Goal: Task Accomplishment & Management: Use online tool/utility

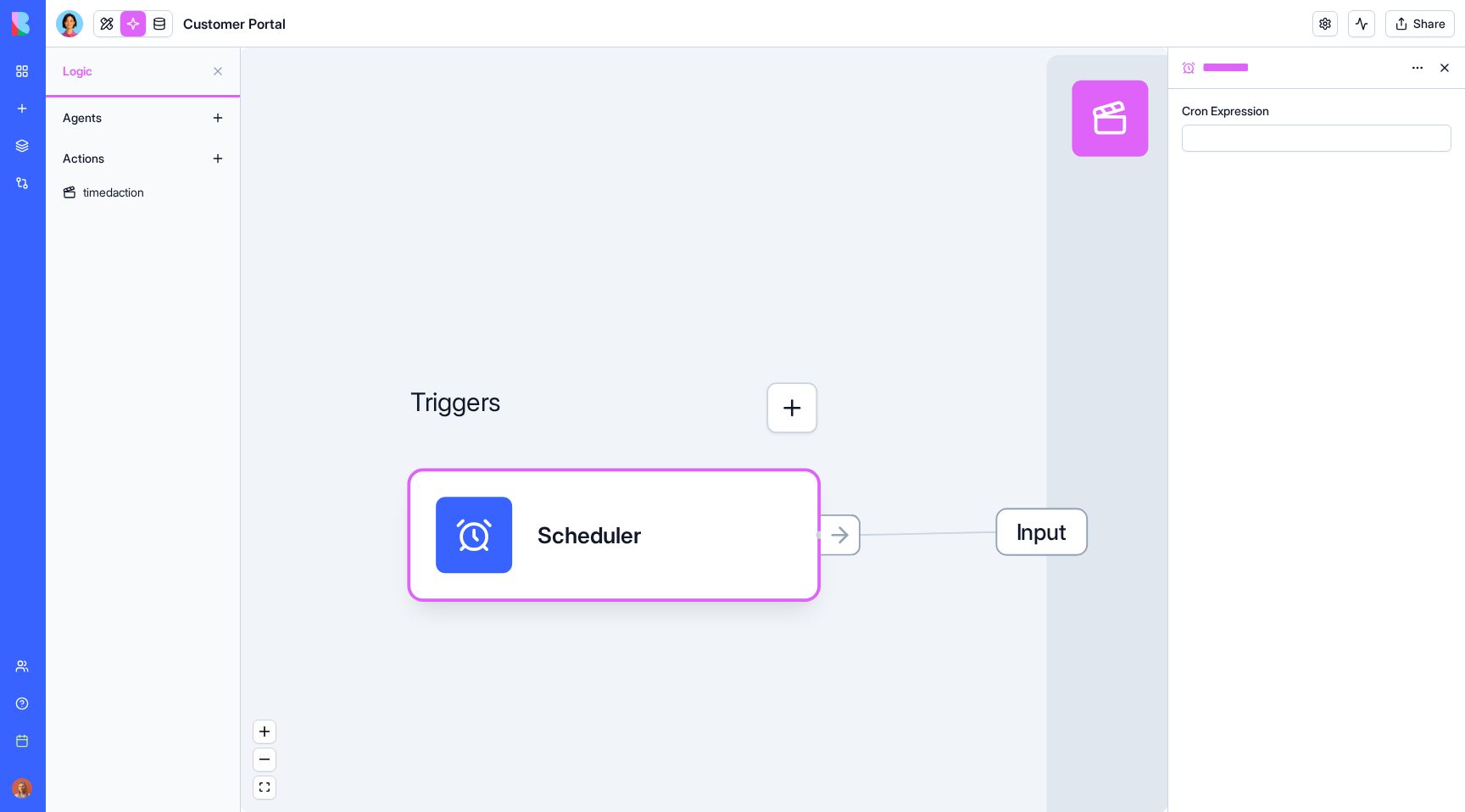
click at [51, 115] on div "New app" at bounding box center [52, 109] width 22 height 17
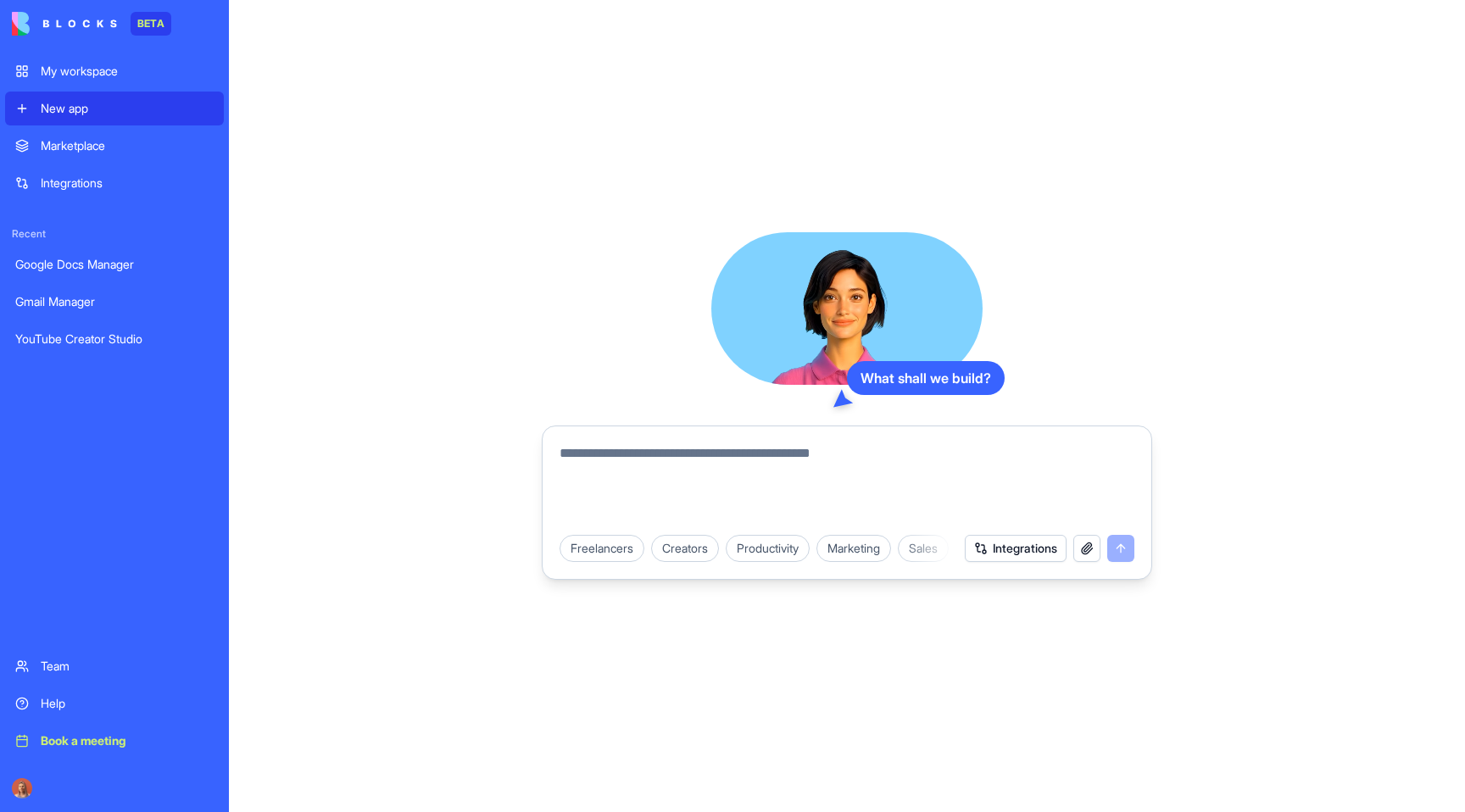
click at [605, 462] on textarea at bounding box center [847, 483] width 575 height 82
click at [1018, 549] on button "Integrations" at bounding box center [1016, 548] width 102 height 27
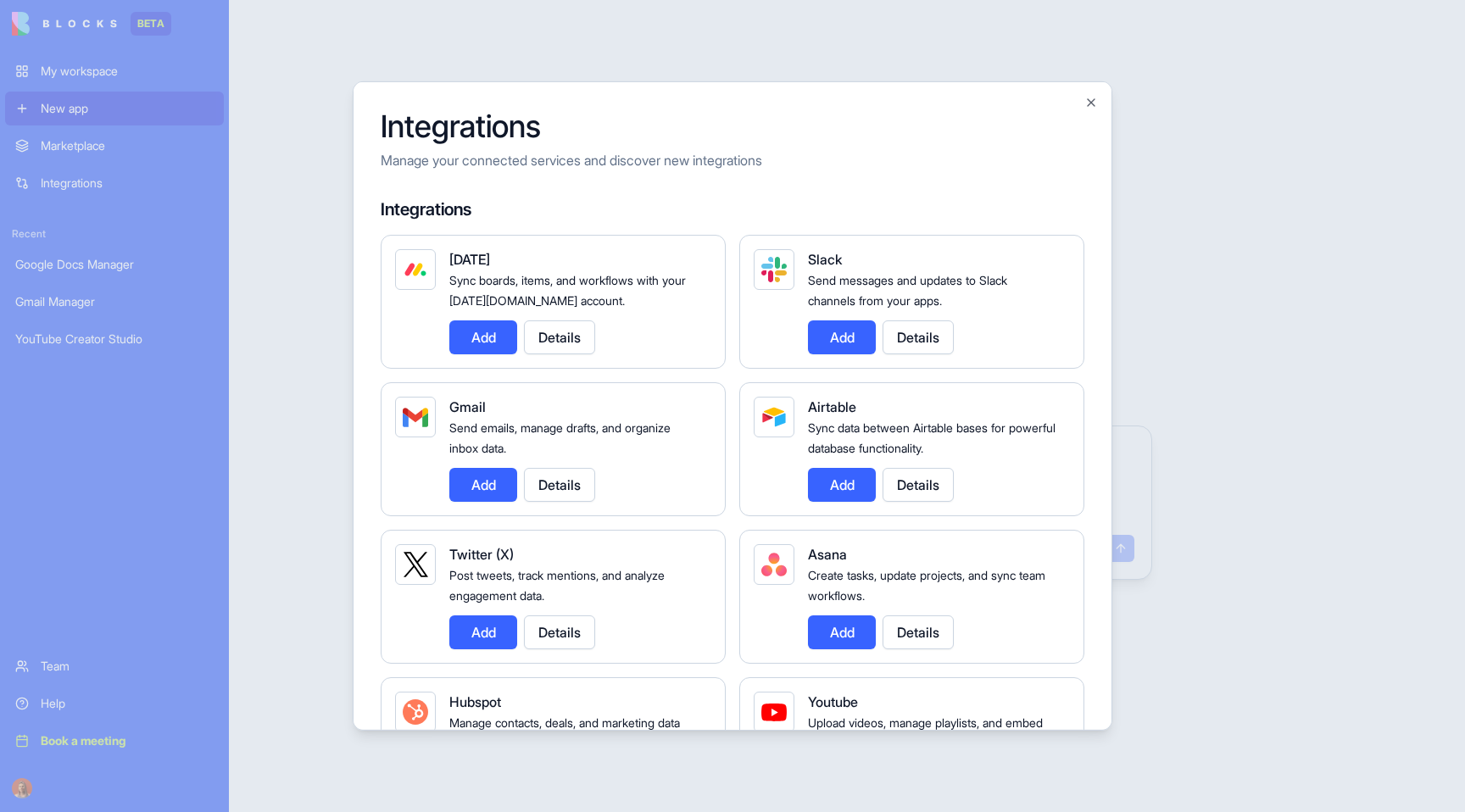
click at [566, 489] on button "Details" at bounding box center [559, 484] width 71 height 34
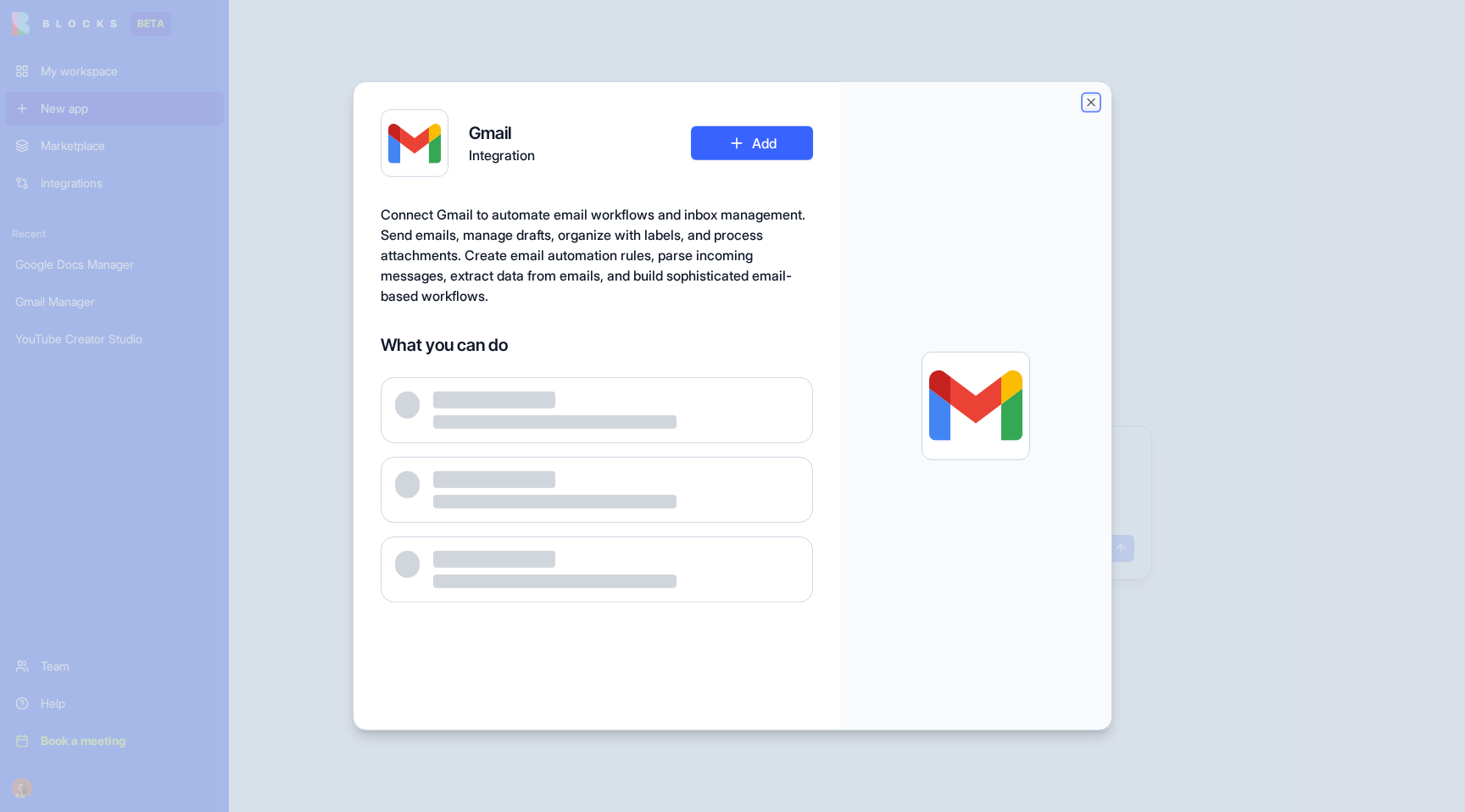
click at [1091, 98] on button "Close" at bounding box center [1091, 102] width 14 height 14
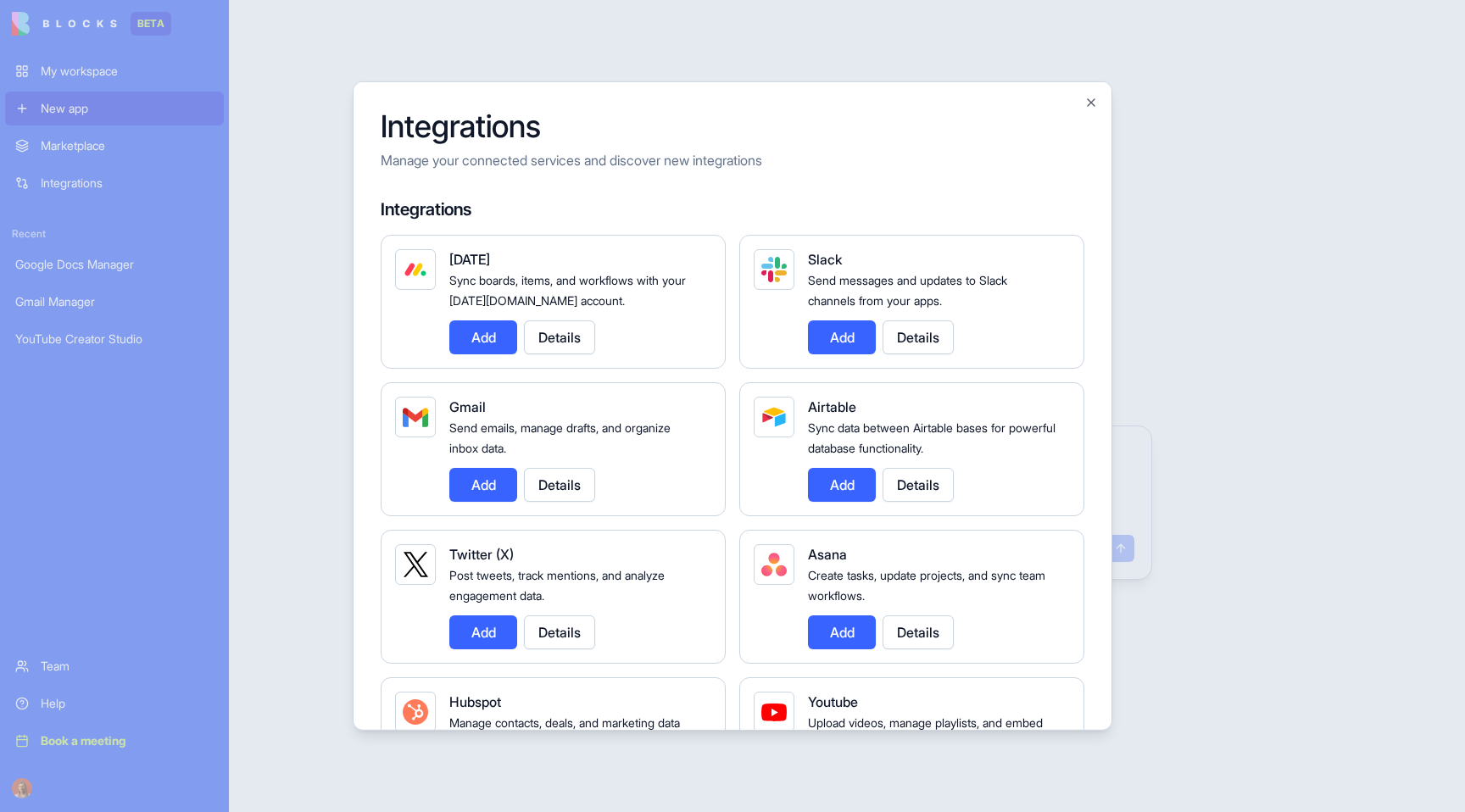
click at [473, 484] on button "Add" at bounding box center [483, 484] width 68 height 34
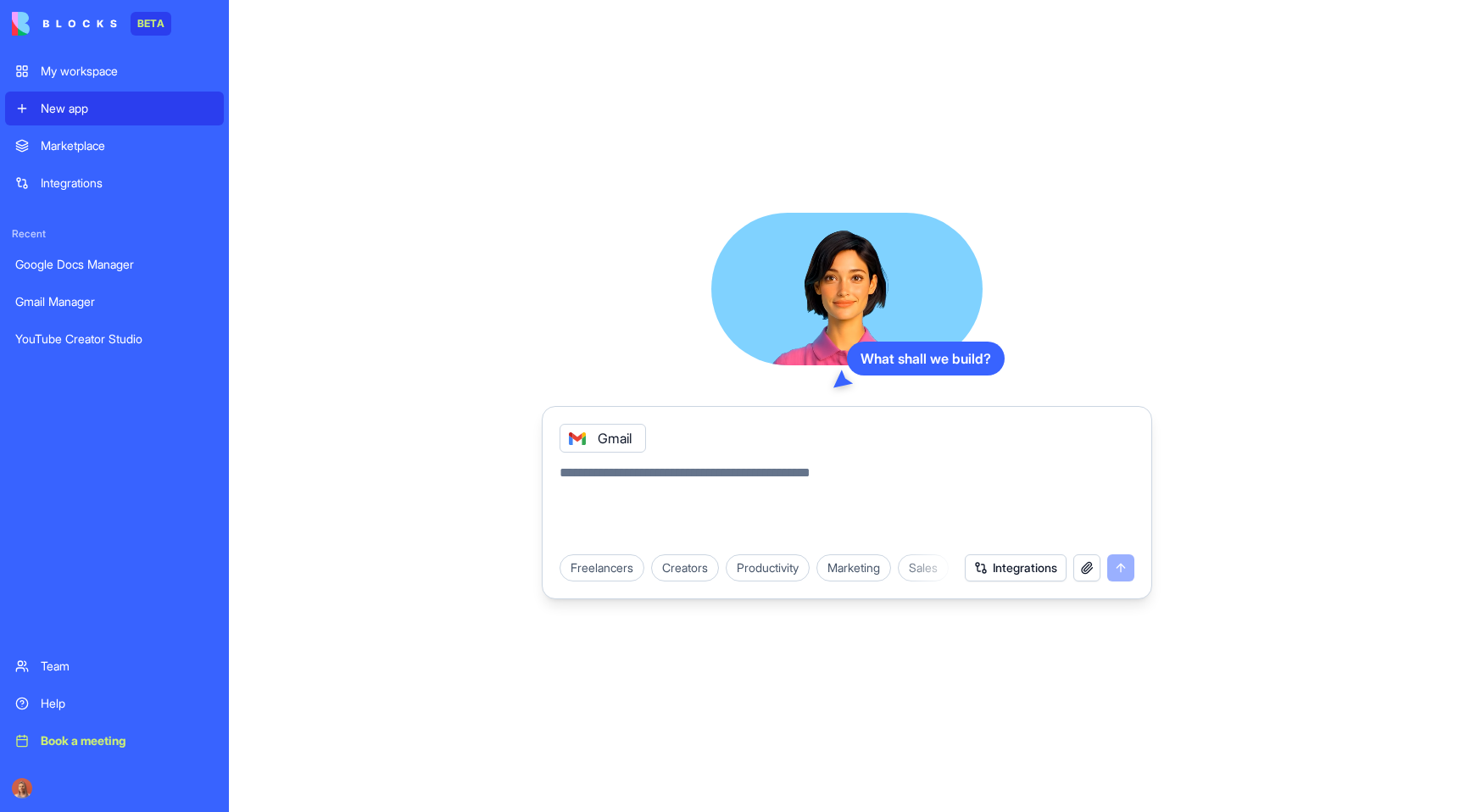
click at [749, 482] on textarea at bounding box center [847, 503] width 575 height 82
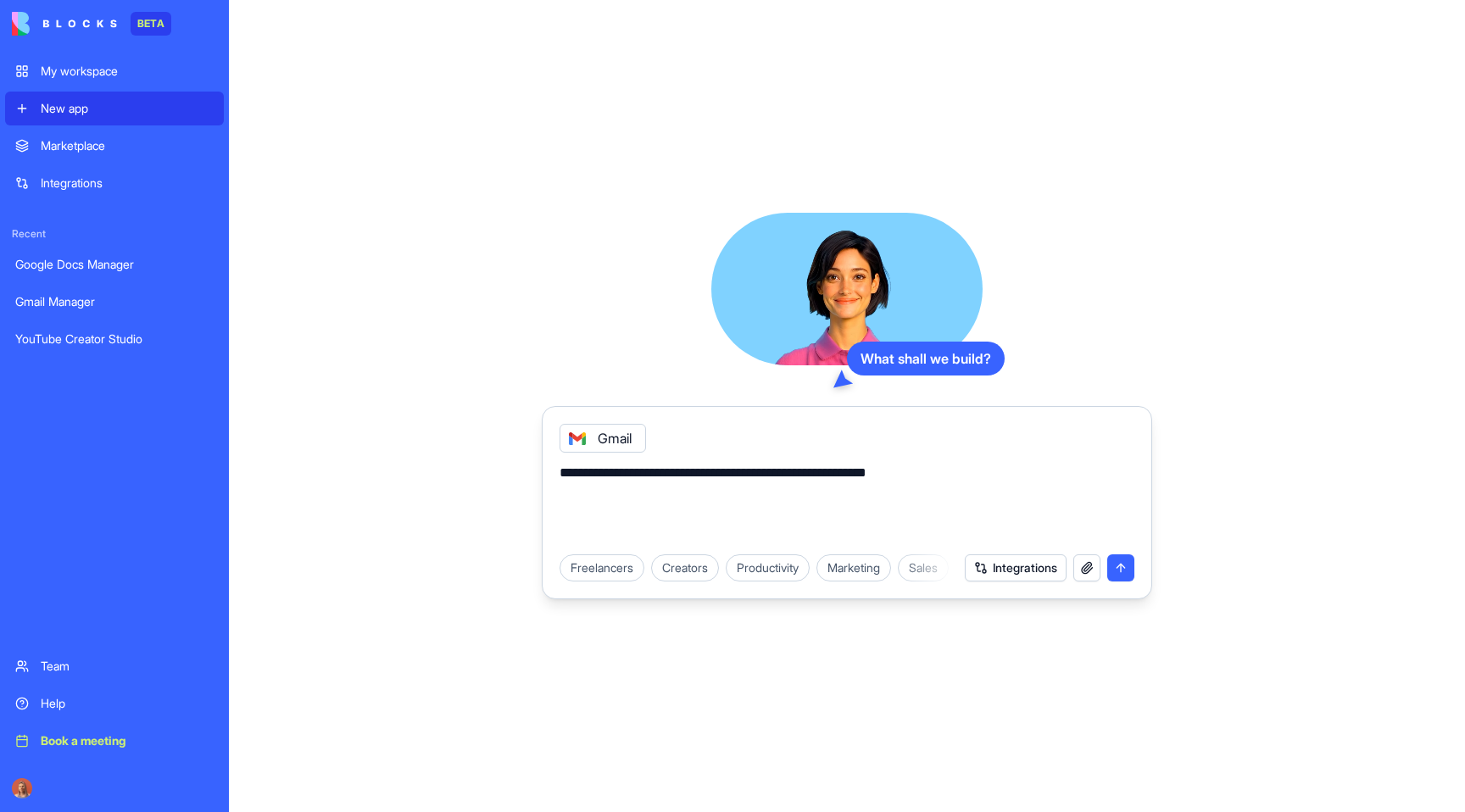
type textarea "**********"
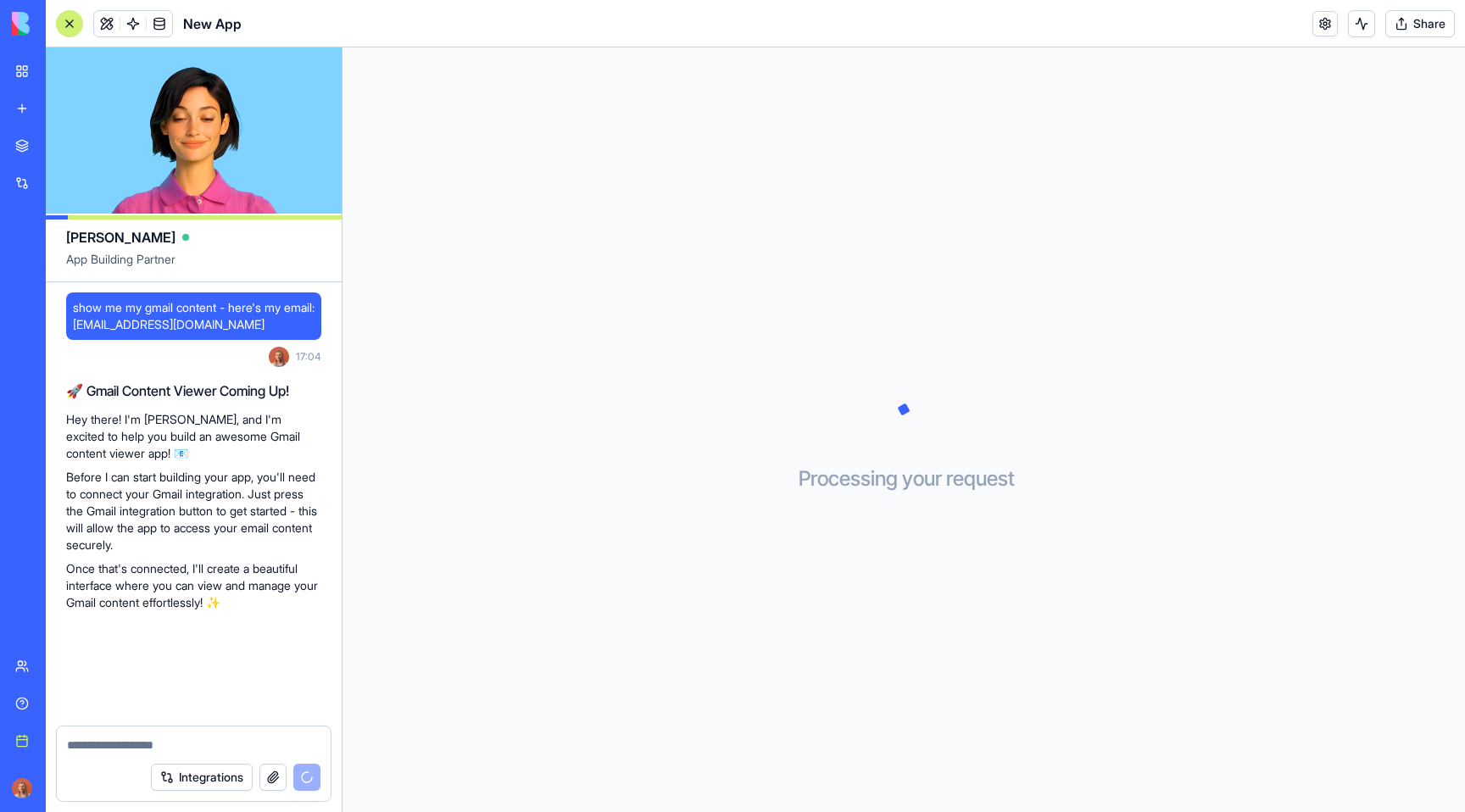
scroll to position [69, 0]
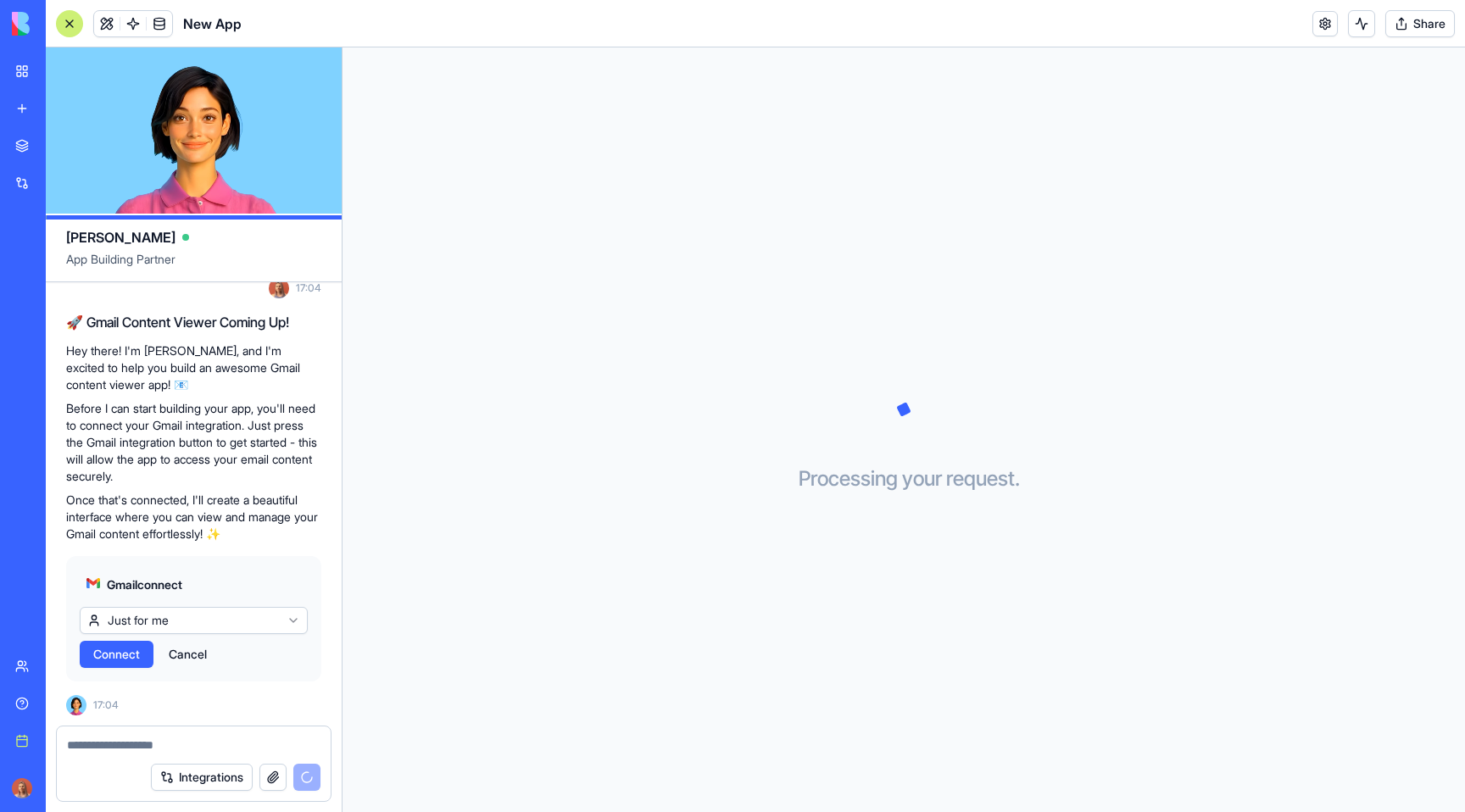
click at [219, 614] on html "BETA My workspace New app Marketplace Integrations Recent Gmail Manager YouTube…" at bounding box center [732, 406] width 1465 height 812
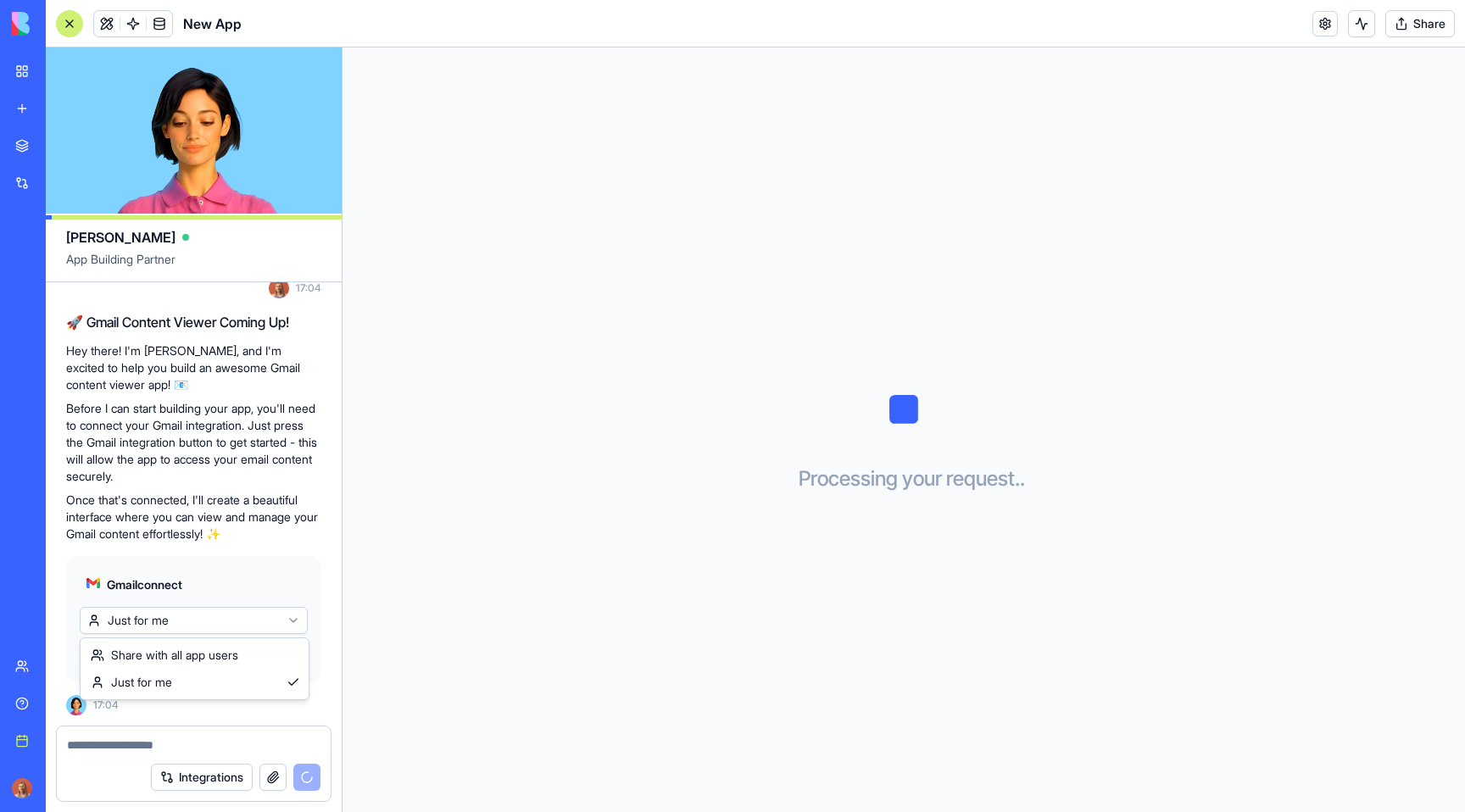
click at [219, 614] on html "BETA My workspace New app Marketplace Integrations Recent Gmail Manager YouTube…" at bounding box center [732, 406] width 1465 height 812
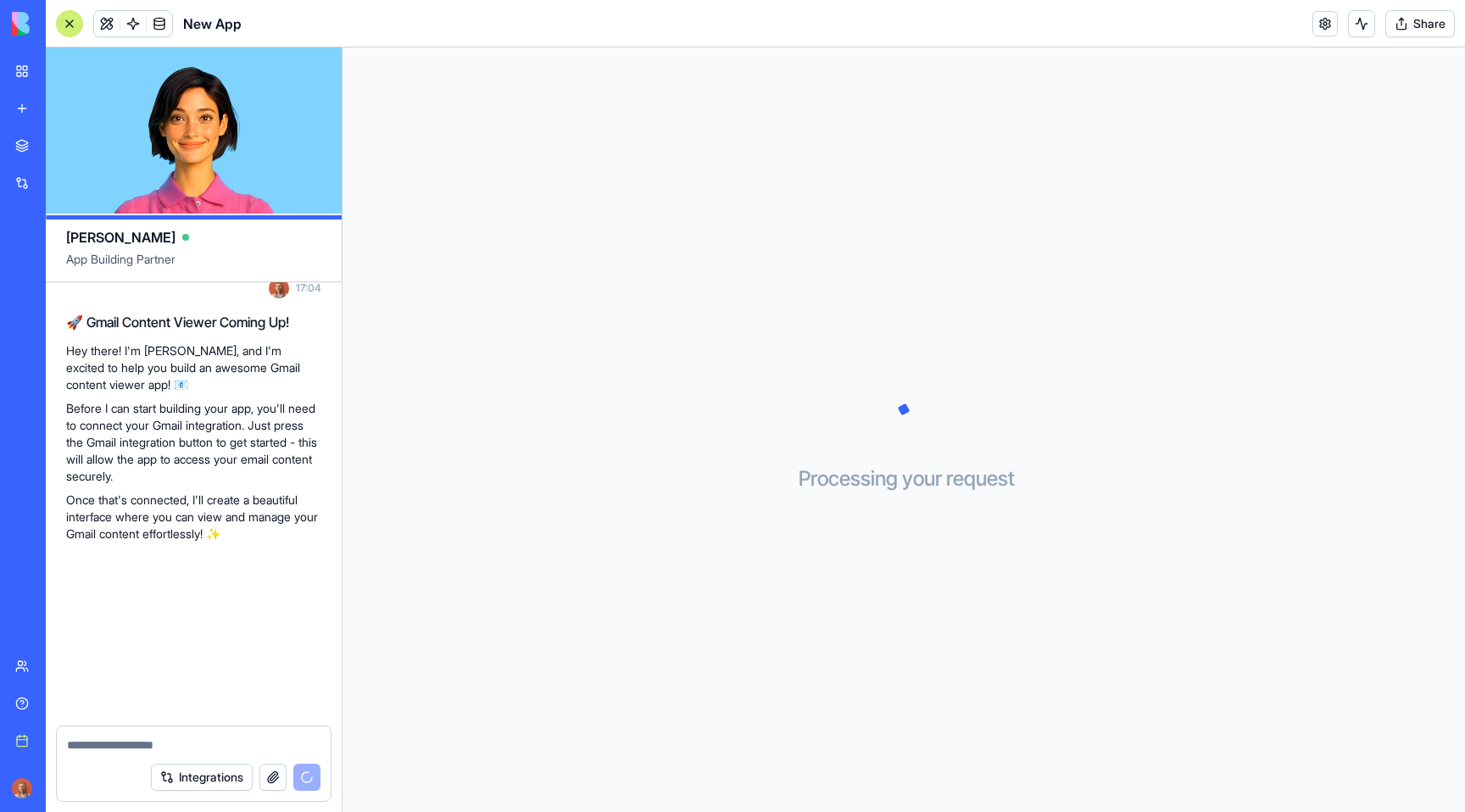
scroll to position [248, 0]
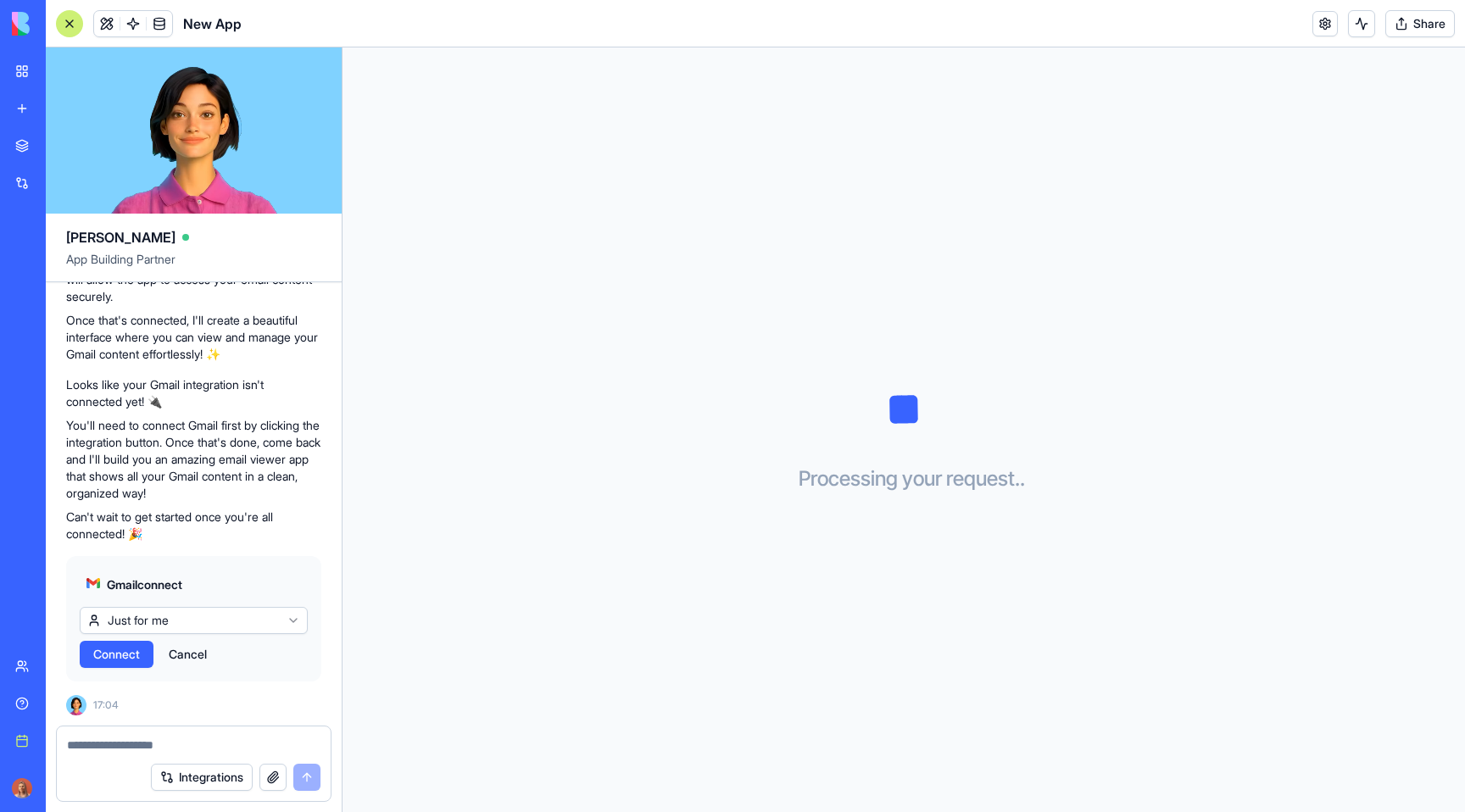
click at [111, 658] on span "Connect" at bounding box center [116, 654] width 46 height 17
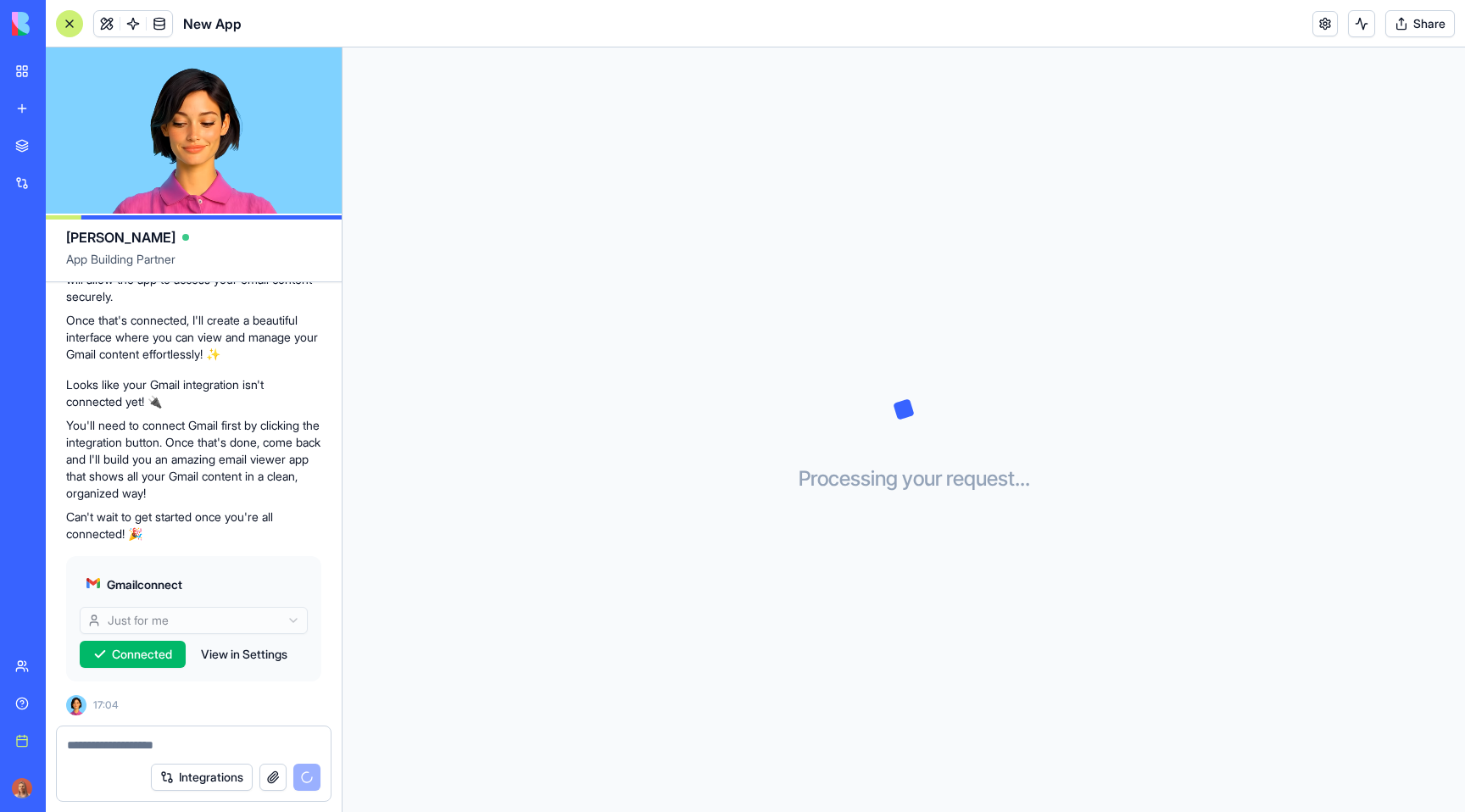
scroll to position [343, 0]
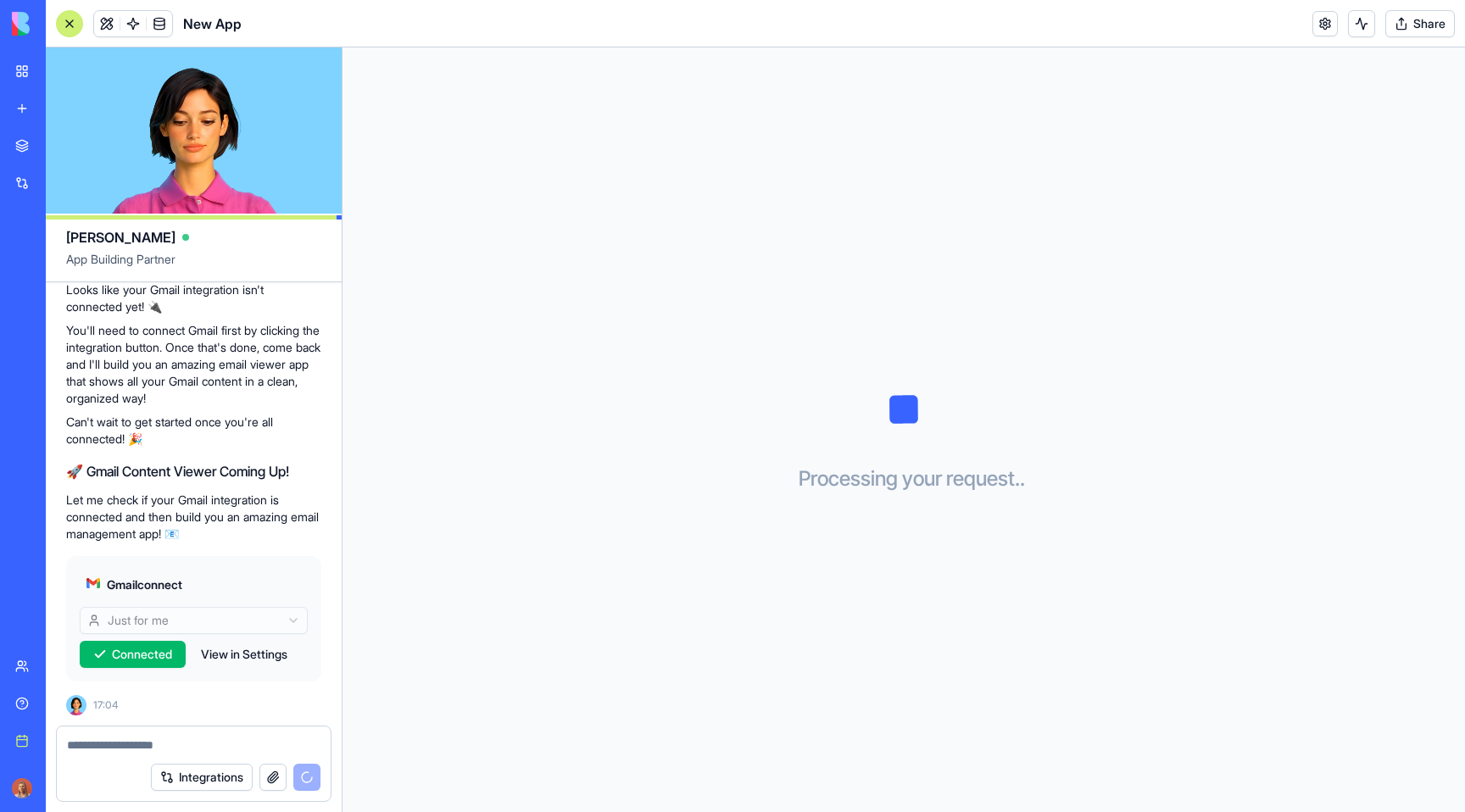
click at [273, 657] on button "View in Settings" at bounding box center [243, 653] width 103 height 27
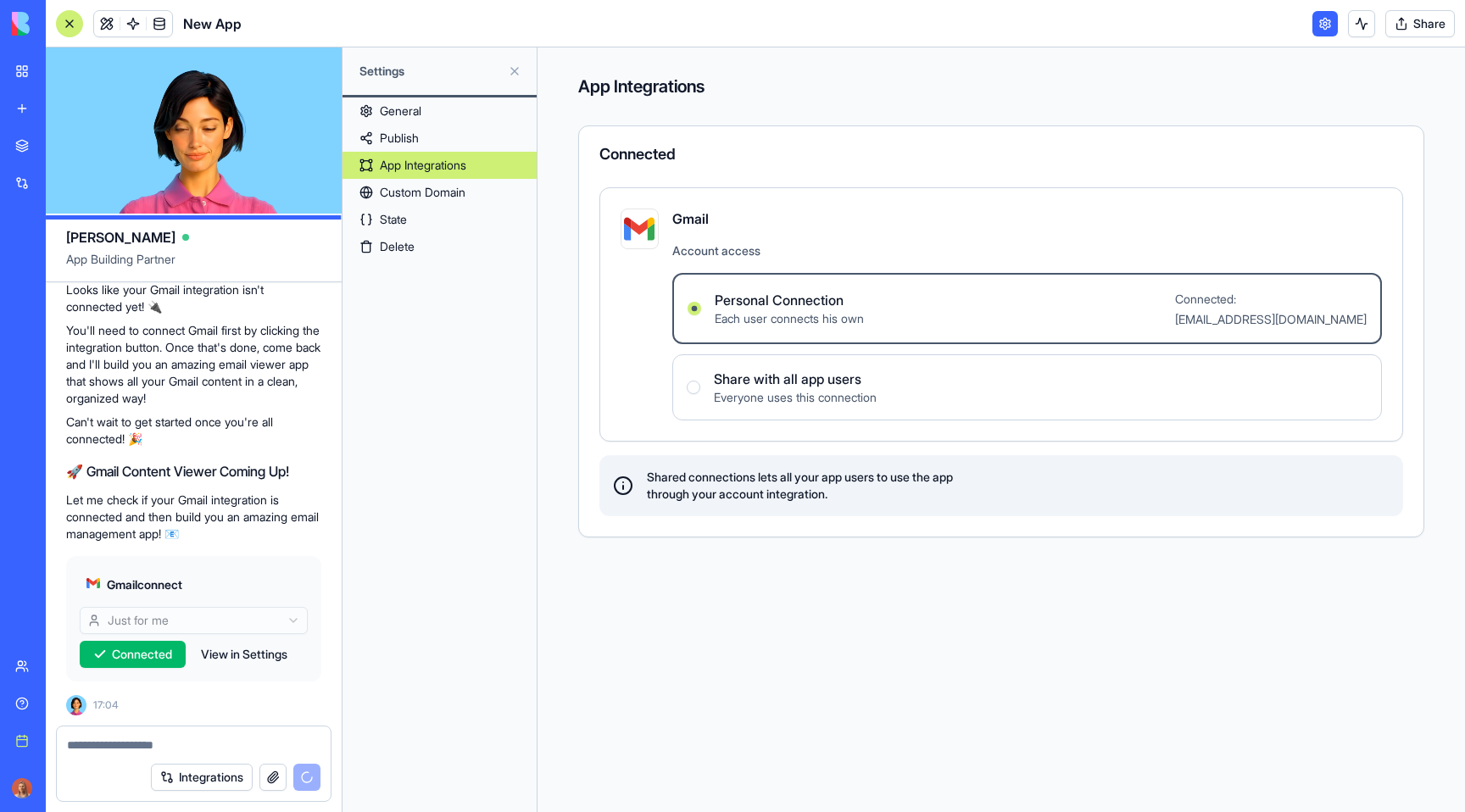
scroll to position [407, 0]
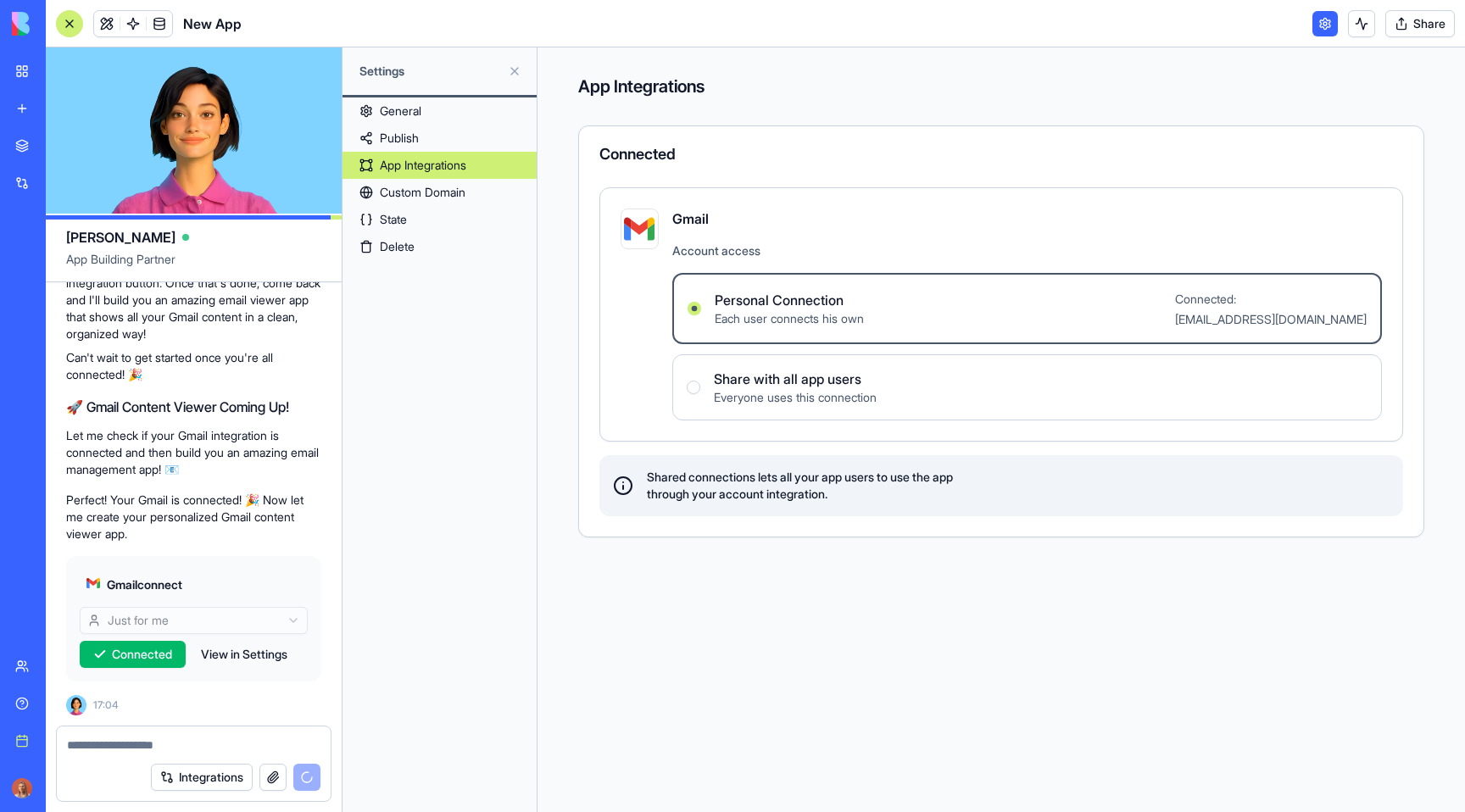
click at [261, 659] on button "View in Settings" at bounding box center [243, 653] width 103 height 27
click at [259, 648] on button "View in Settings" at bounding box center [243, 653] width 103 height 27
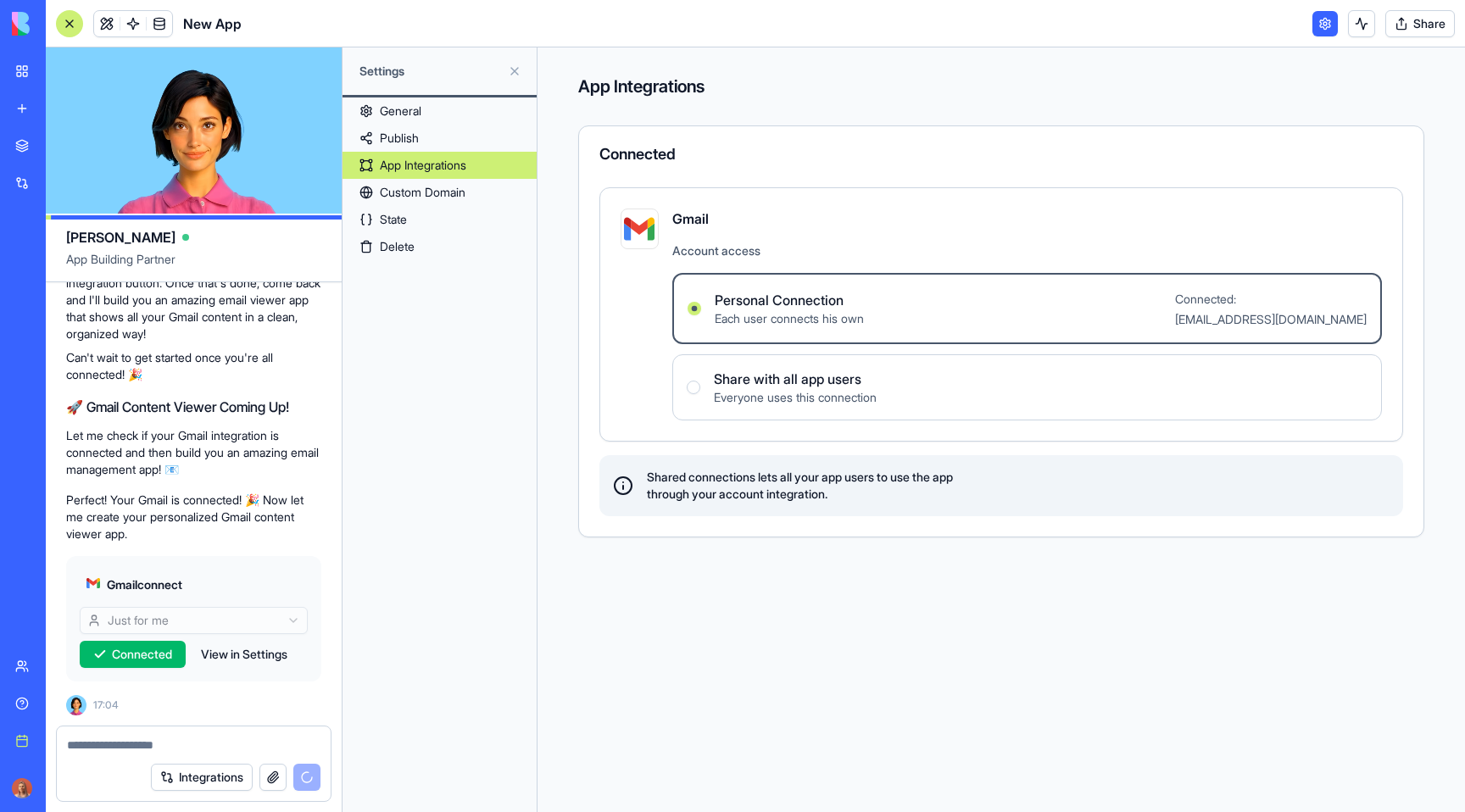
click at [259, 648] on button "View in Settings" at bounding box center [243, 653] width 103 height 27
click at [237, 650] on button "View in Settings" at bounding box center [243, 653] width 103 height 27
drag, startPoint x: 237, startPoint y: 650, endPoint x: 238, endPoint y: 670, distance: 20.0
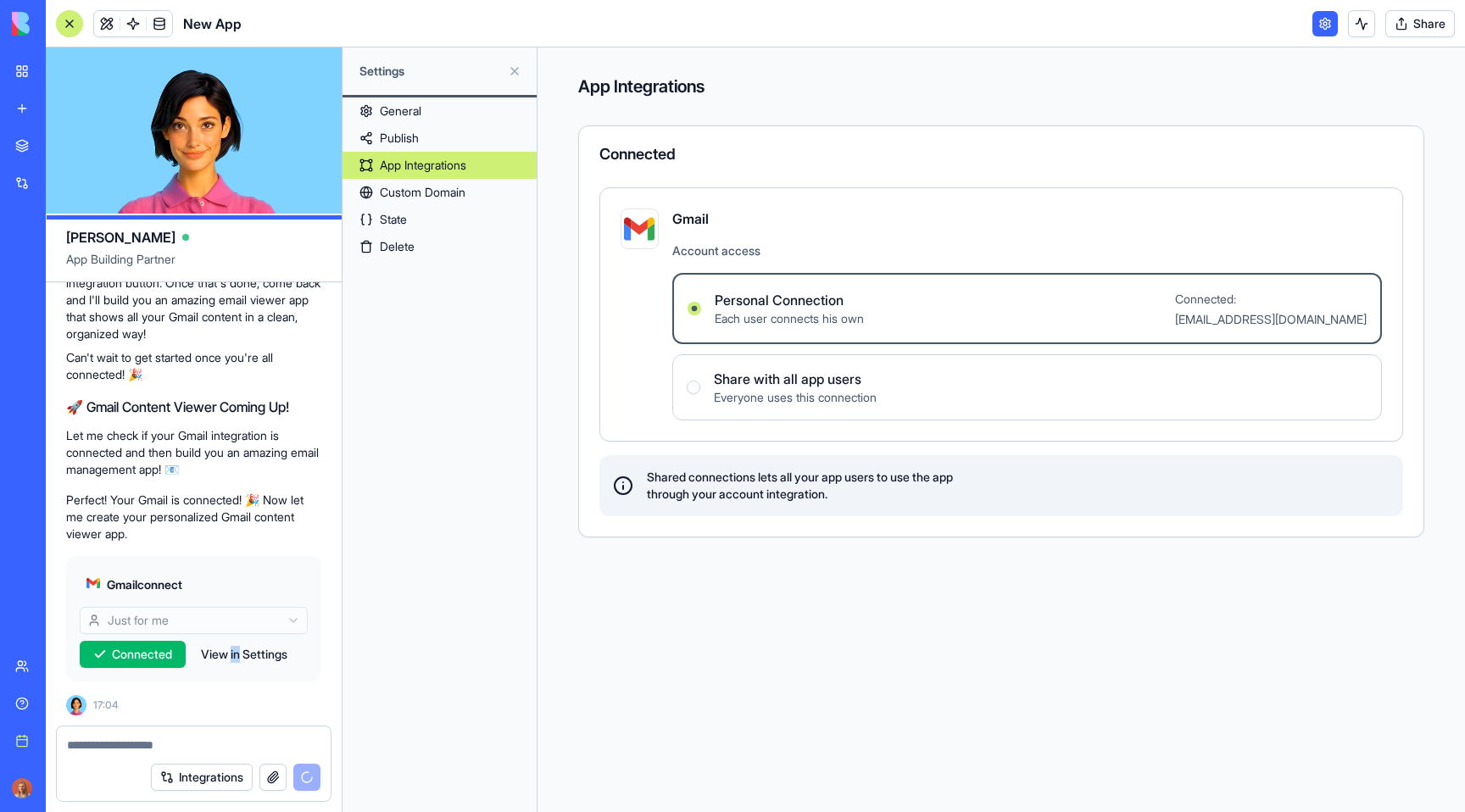
click at [221, 654] on button "View in Settings" at bounding box center [243, 653] width 103 height 27
drag, startPoint x: 205, startPoint y: 654, endPoint x: 293, endPoint y: 654, distance: 88.0
click at [293, 654] on button "View in Settings" at bounding box center [243, 653] width 103 height 27
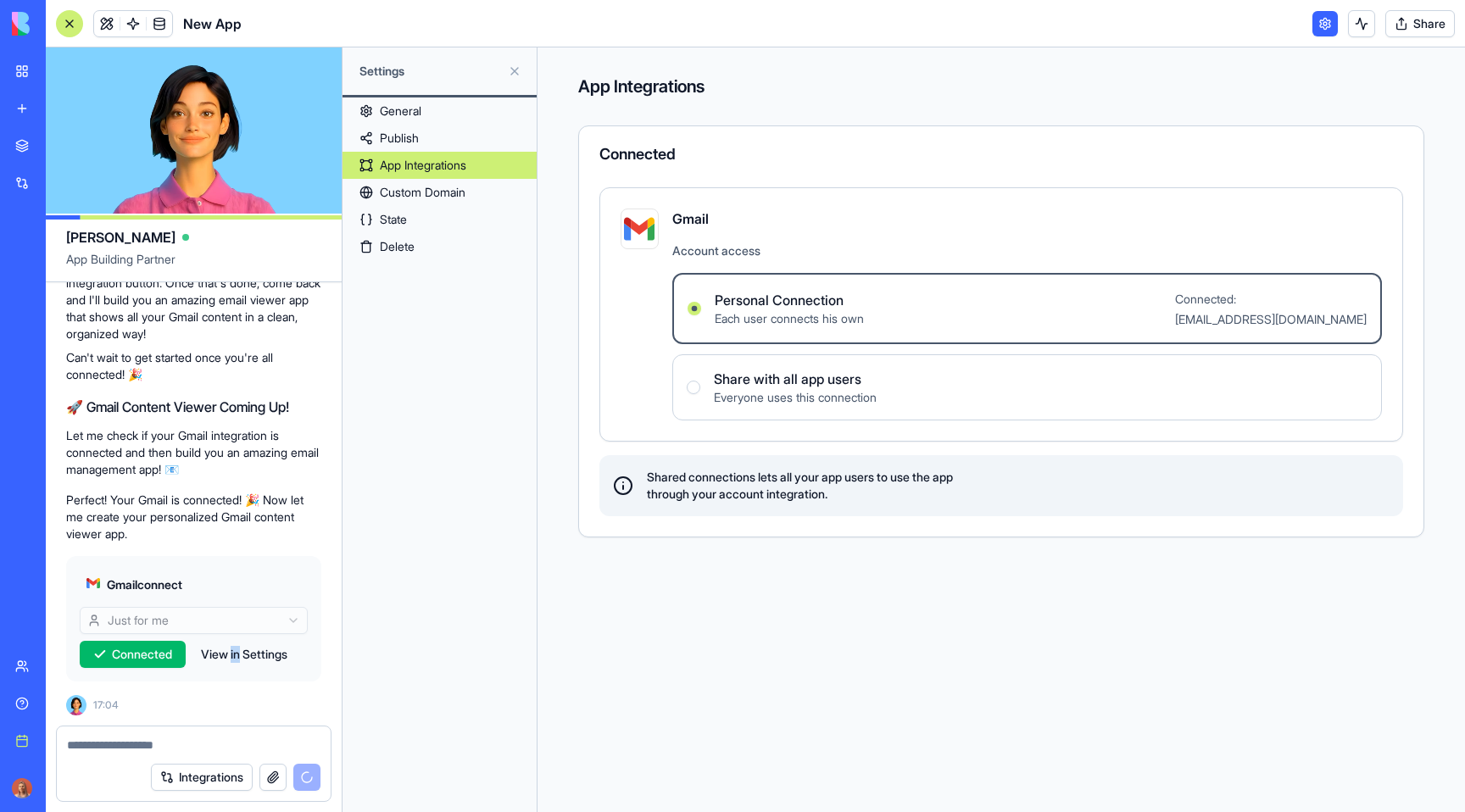
drag, startPoint x: 293, startPoint y: 654, endPoint x: 208, endPoint y: 654, distance: 85.0
click at [208, 654] on button "View in Settings" at bounding box center [243, 653] width 103 height 27
click at [594, 571] on div "App Integrations Connected Gmail Account access Personal Connection Each user c…" at bounding box center [1001, 409] width 846 height 724
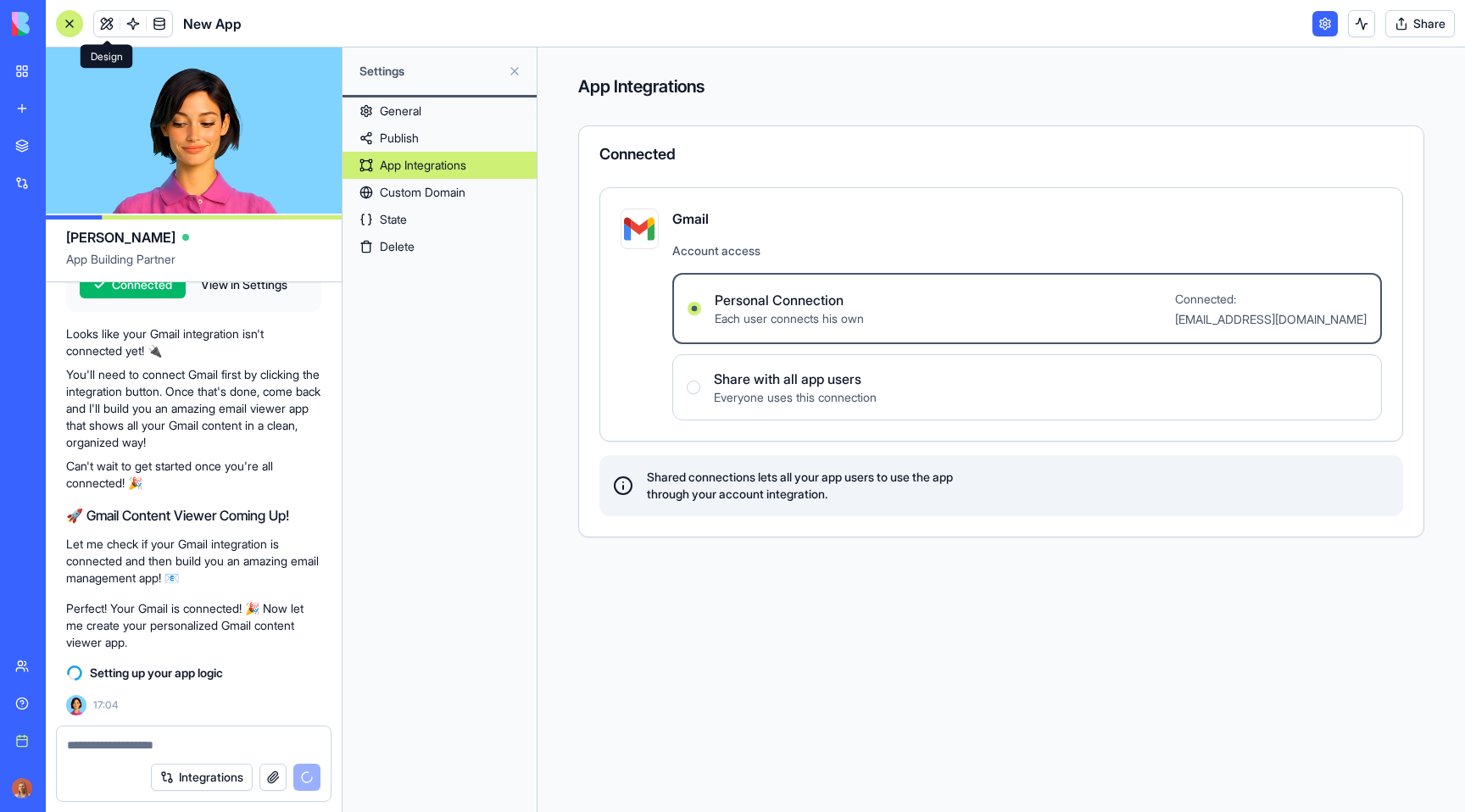
click at [103, 26] on link at bounding box center [106, 23] width 25 height 25
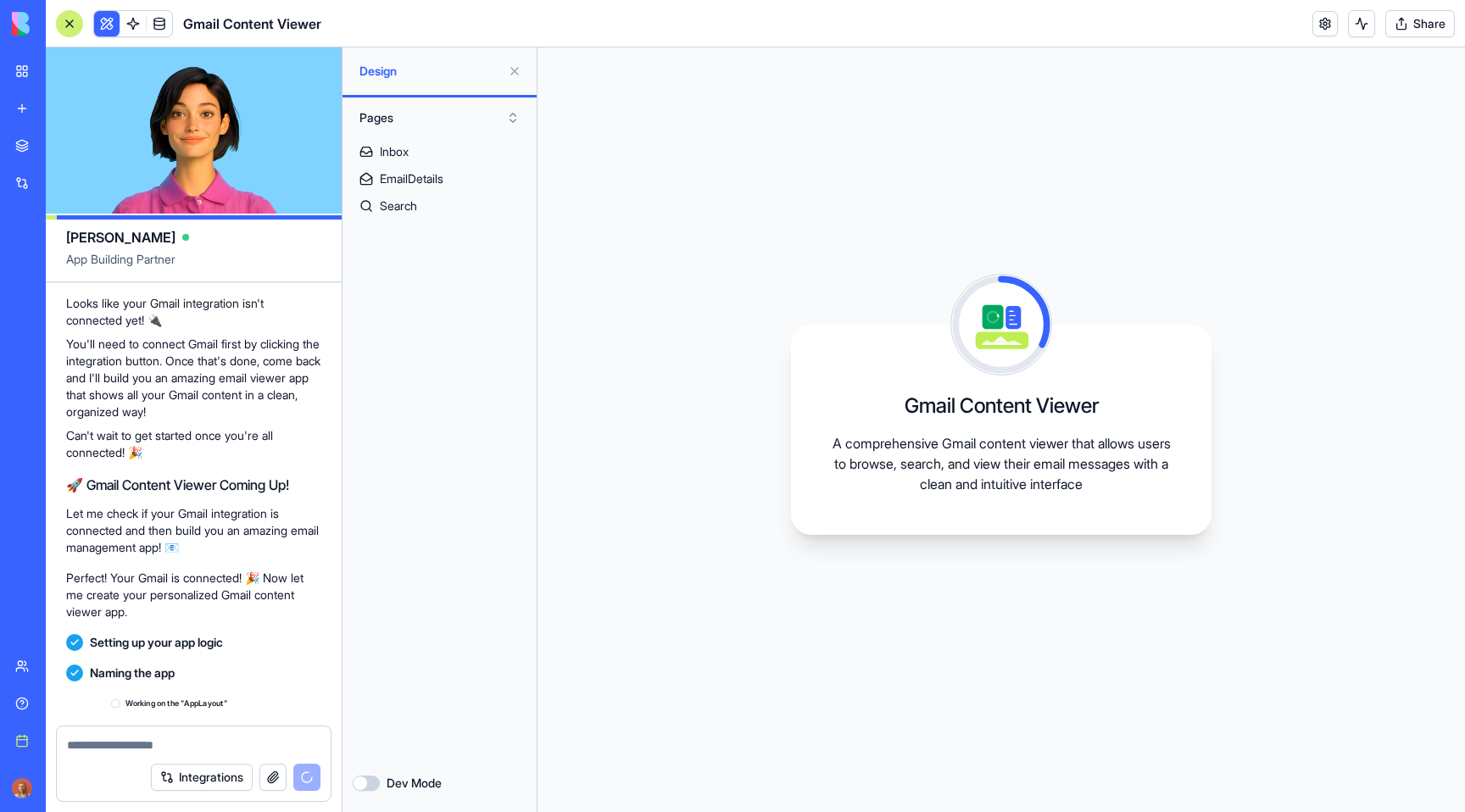
scroll to position [590, 0]
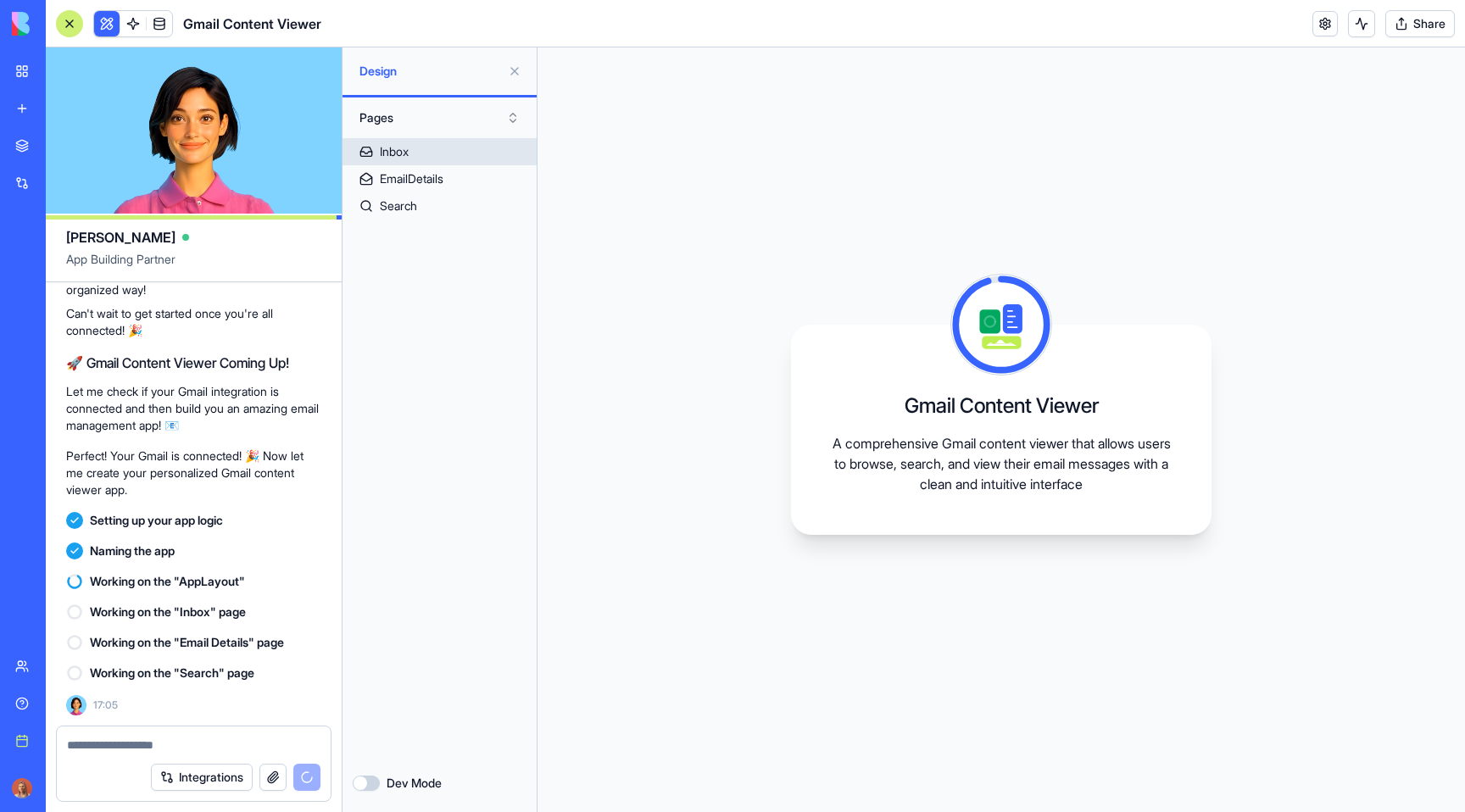
click at [396, 160] on div "Inbox" at bounding box center [394, 151] width 29 height 17
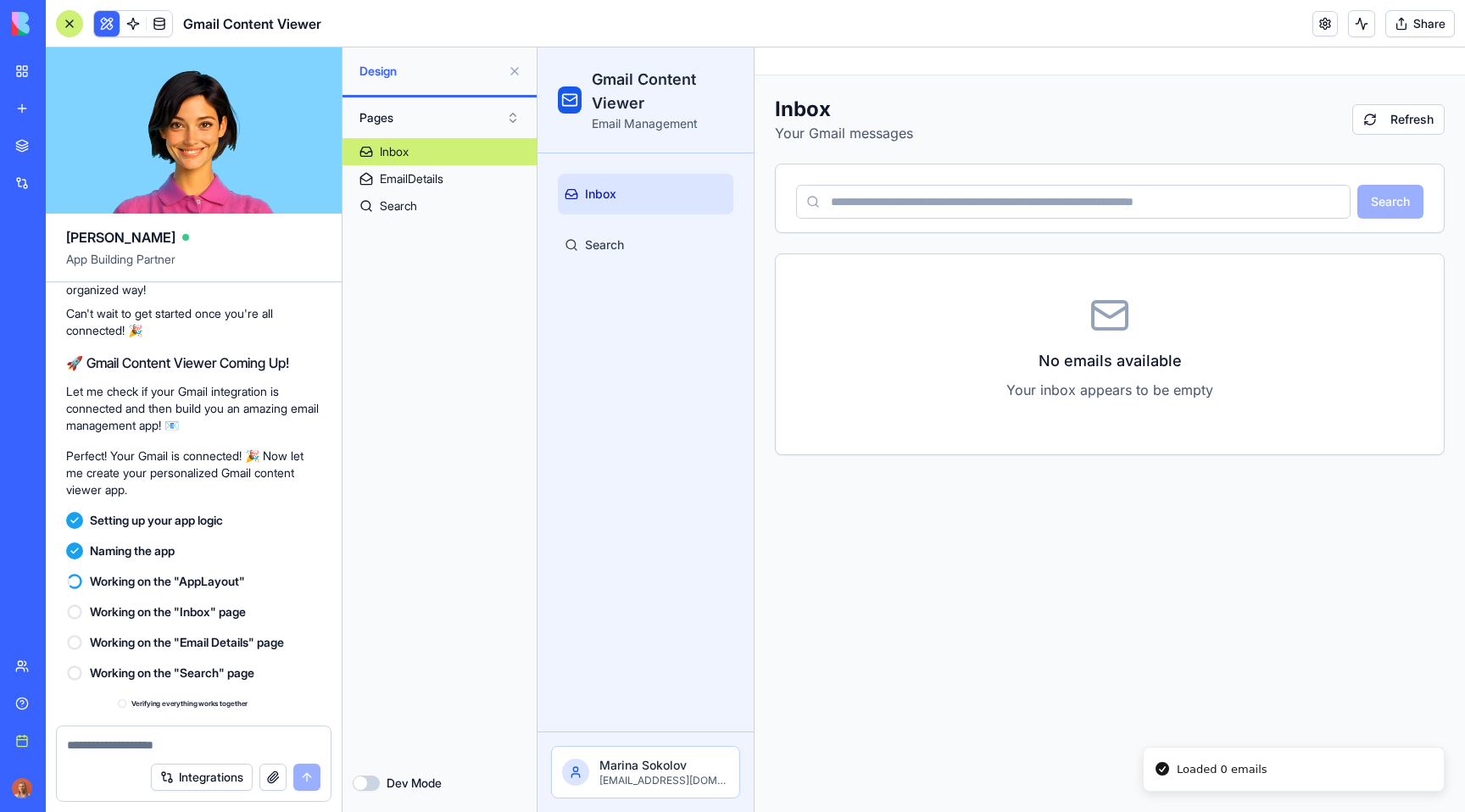
scroll to position [743, 0]
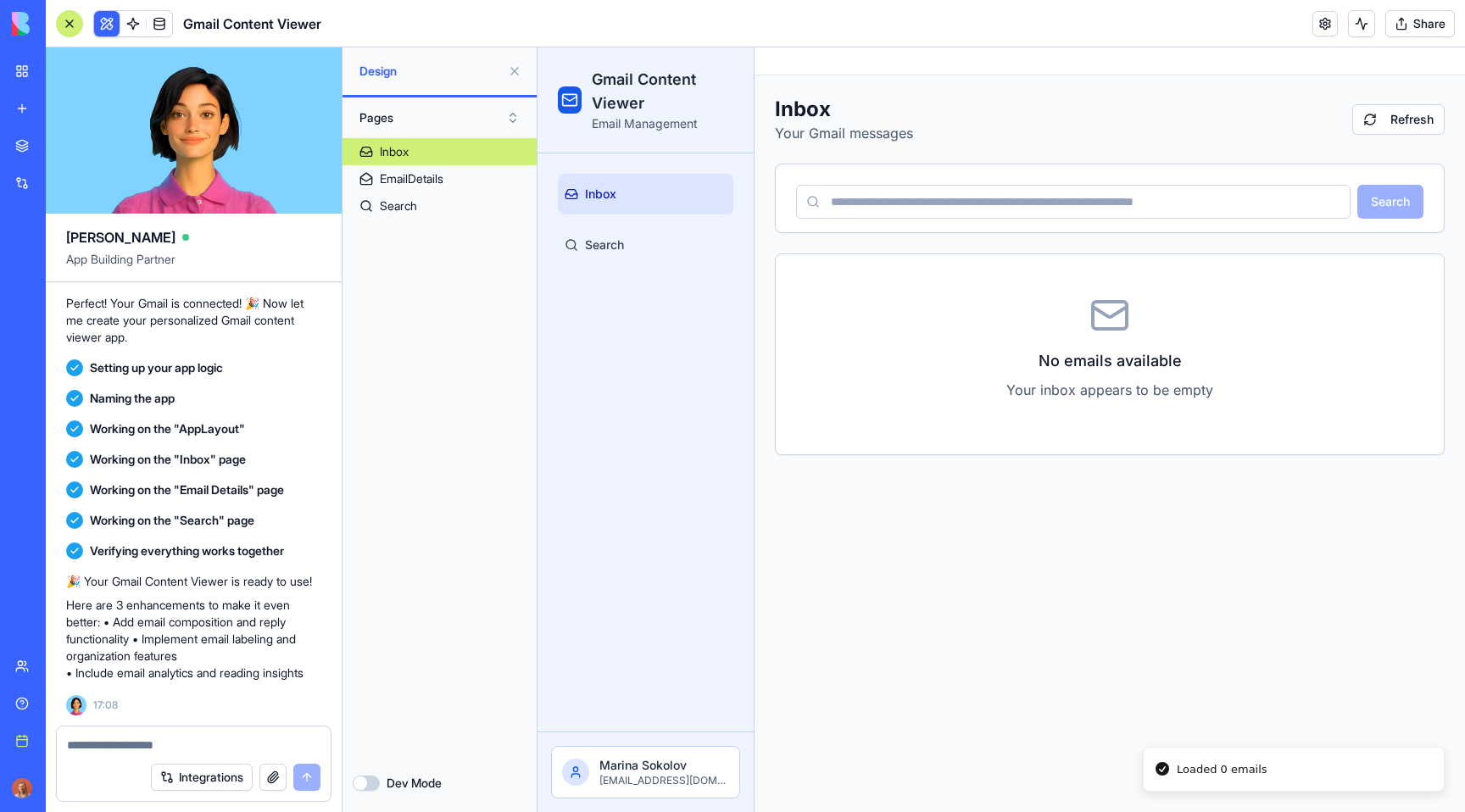
click at [514, 72] on button at bounding box center [514, 71] width 27 height 27
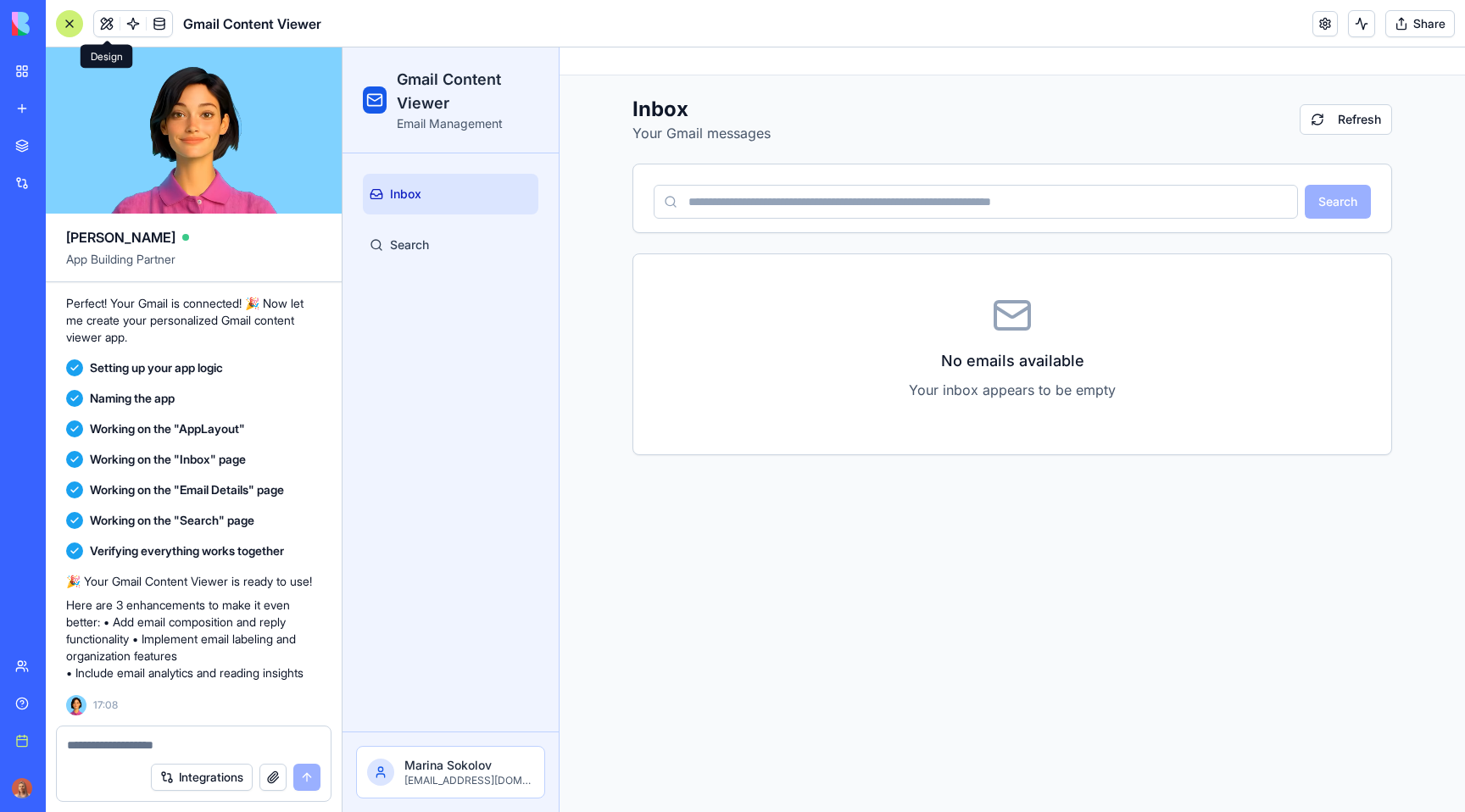
click at [716, 200] on input at bounding box center [976, 201] width 644 height 34
click at [176, 737] on textarea at bounding box center [193, 744] width 253 height 17
type textarea "**********"
click at [201, 735] on textarea "**********" at bounding box center [193, 736] width 253 height 34
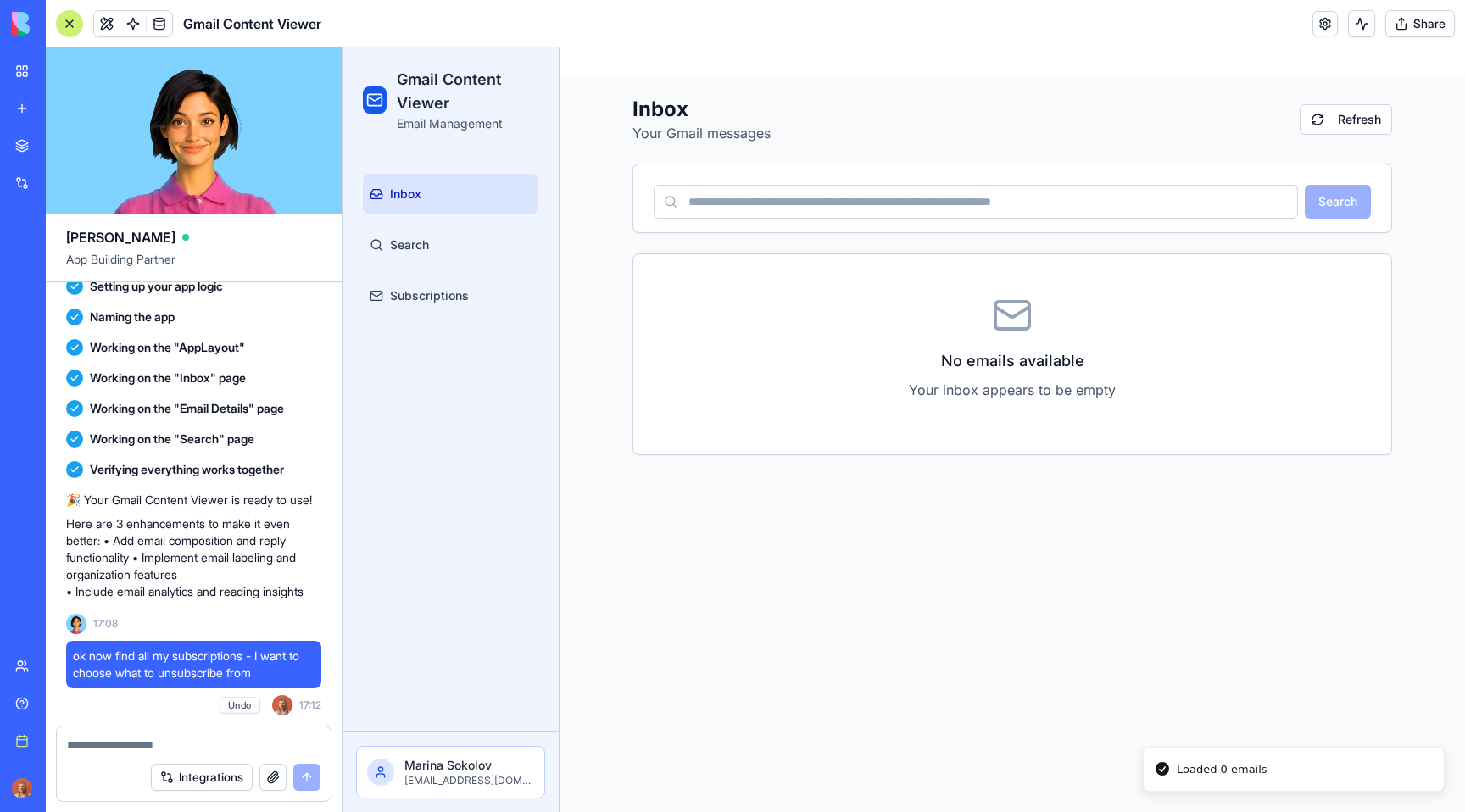
scroll to position [1431, 0]
